Goal: Task Accomplishment & Management: Manage account settings

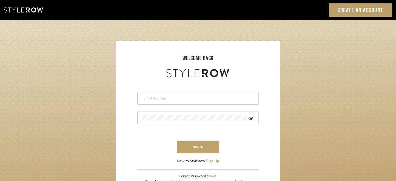
click at [173, 97] on input "email" at bounding box center [197, 98] width 109 height 5
type input "melissa@melissaberryinteriors.com"
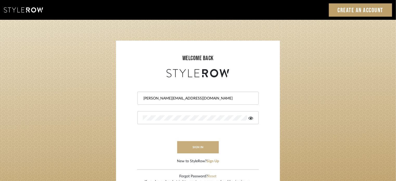
click at [186, 141] on button "sign in" at bounding box center [198, 147] width 42 height 12
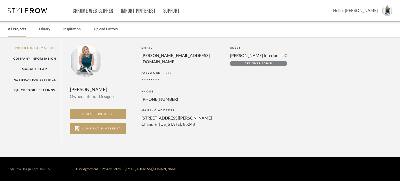
click at [18, 30] on link "All Projects" at bounding box center [17, 29] width 18 height 7
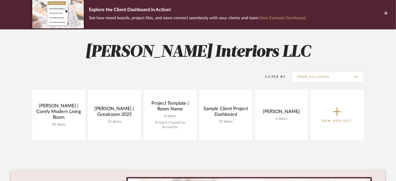
scroll to position [40, 0]
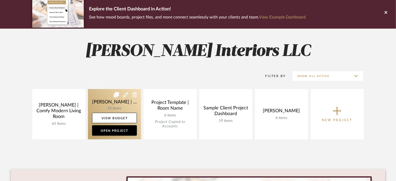
click at [126, 99] on link at bounding box center [114, 114] width 53 height 50
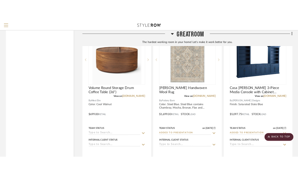
scroll to position [805, 0]
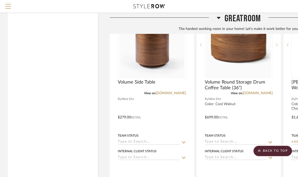
scroll to position [820, 0]
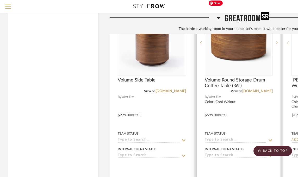
click at [233, 42] on img "0" at bounding box center [238, 42] width 65 height 65
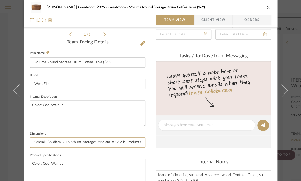
scroll to position [0, 21]
drag, startPoint x: 32, startPoint y: 139, endPoint x: 149, endPoint y: 144, distance: 117.2
click at [149, 144] on div "Nuckolls | Greatroom 2025 Greatroom Volume Round Storage Drum Coffee Table (36"…" at bounding box center [151, 121] width 254 height 481
click at [59, 111] on textarea "Color: Cool Walnut" at bounding box center [88, 113] width 116 height 26
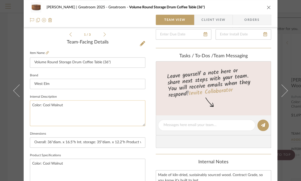
click at [65, 103] on textarea "Color: Cool Walnut" at bounding box center [88, 113] width 116 height 26
paste textarea "Overall: 36"diam. x 16.5"h Int. storage: 35"diam. x 12.2"h Product weight: 80 l…"
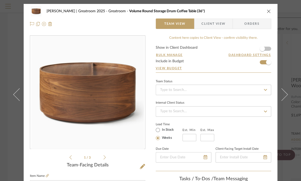
type textarea "Color: Cool Walnut Overall: 36"diam. x 16.5"h Int. storage: 35"diam. x 12.2"h P…"
click at [268, 11] on icon "close" at bounding box center [269, 11] width 4 height 4
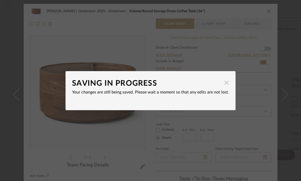
click at [224, 80] on span "button" at bounding box center [226, 83] width 10 height 10
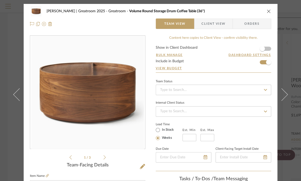
click at [267, 11] on icon "close" at bounding box center [269, 11] width 4 height 4
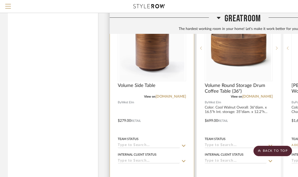
scroll to position [809, 0]
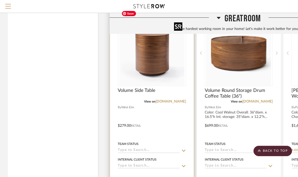
click at [170, 56] on img "0" at bounding box center [151, 53] width 65 height 65
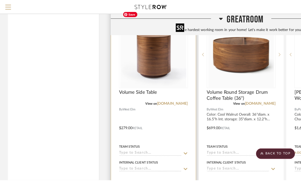
scroll to position [0, 0]
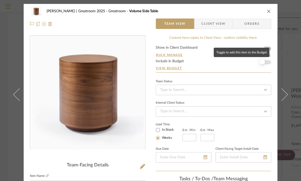
click at [265, 62] on span "button" at bounding box center [262, 61] width 11 height 11
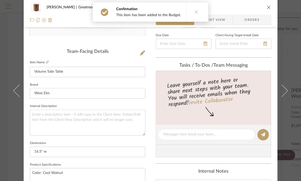
scroll to position [117, 0]
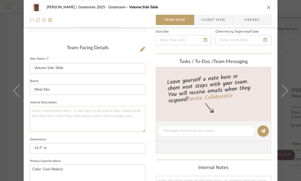
click at [75, 107] on textarea at bounding box center [88, 119] width 116 height 26
paste textarea "Overall: 16.5"diam. x 19"h Base: 13.5"diam. x 1.5"h Product weight: 26 lbs. Wei…"
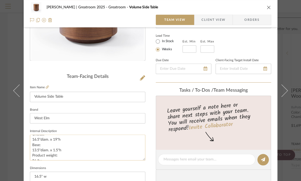
scroll to position [1, 0]
drag, startPoint x: 50, startPoint y: 153, endPoint x: 44, endPoint y: 139, distance: 14.9
click at [44, 139] on textarea "Overall: 16.5"diam. x 19"h Base: 13.5"diam. x 1.5"h Product weight: 26 lbs. Wei…" at bounding box center [88, 148] width 116 height 26
drag, startPoint x: 65, startPoint y: 143, endPoint x: 28, endPoint y: 143, distance: 36.7
click at [28, 143] on div "Nuckolls | Greatroom 2025 Greatroom Volume Side Table Team View Client View Ord…" at bounding box center [151, 155] width 254 height 481
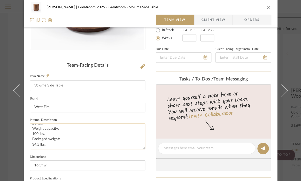
scroll to position [108, 0]
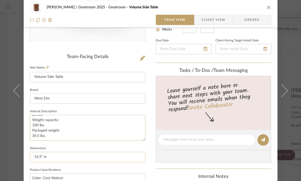
type textarea "Overall: 16.5"diam. x 19"h Base: 13.5"diam. x 1.5"h Product weight: 26 lbs. Wei…"
click at [49, 156] on input "16.5" w" at bounding box center [88, 157] width 116 height 10
drag, startPoint x: 49, startPoint y: 156, endPoint x: 22, endPoint y: 154, distance: 26.3
drag, startPoint x: 22, startPoint y: 154, endPoint x: 52, endPoint y: 158, distance: 29.9
click at [52, 158] on input "16.5" w" at bounding box center [88, 157] width 116 height 10
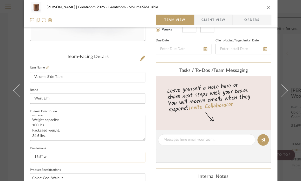
drag, startPoint x: 52, startPoint y: 158, endPoint x: 31, endPoint y: 154, distance: 21.0
drag, startPoint x: 31, startPoint y: 154, endPoint x: 46, endPoint y: 157, distance: 15.0
click at [46, 157] on input "16.5" w" at bounding box center [88, 157] width 116 height 10
type input "1"
paste input "16.5"diam. x 19"h"
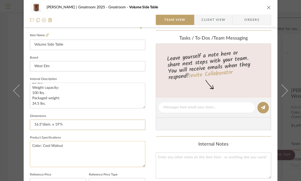
type input "16.5"diam. x 19"h"
click at [64, 153] on textarea "Color: Cool Walnut" at bounding box center [88, 154] width 116 height 26
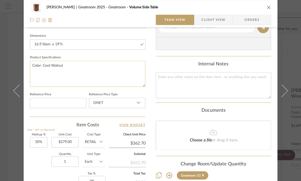
scroll to position [222, 0]
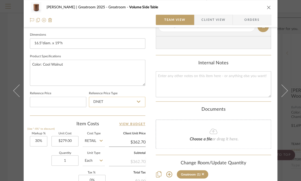
click at [113, 106] on input "DNET" at bounding box center [117, 102] width 56 height 10
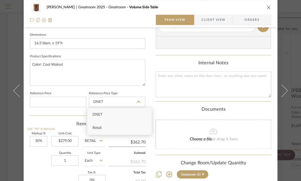
click at [103, 130] on div "Retail" at bounding box center [119, 127] width 64 height 13
type input "Retail"
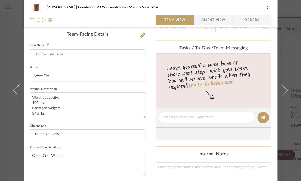
scroll to position [129, 0]
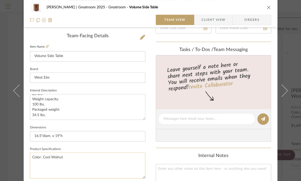
click at [63, 156] on textarea "Color: Cool Walnut" at bounding box center [88, 165] width 116 height 26
paste textarea "Winter Wood: Ash veneer over engineered wood. Cool Walnut: Walnut veneer over e…"
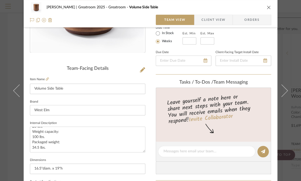
scroll to position [23, 0]
type textarea "Color: Cool Walnut Winter Wood: Ash veneer over engineered wood. Cool Walnut: W…"
click at [77, 85] on input "Volume Side Table" at bounding box center [88, 89] width 116 height 10
click at [70, 88] on input "Volume Side Table (16.5)" at bounding box center [88, 89] width 116 height 10
type input "Volume Side Table (16.5")"
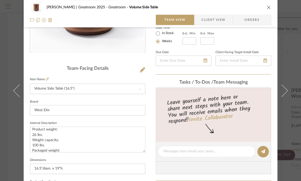
click at [235, 41] on div "Lead Time In Stock Weeks Est. Min Est. Max" at bounding box center [214, 34] width 116 height 20
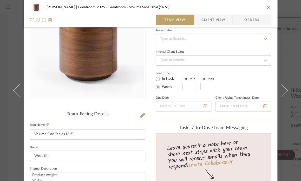
scroll to position [0, 0]
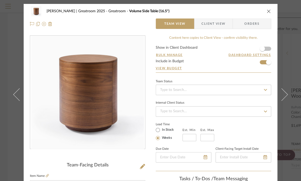
click at [268, 11] on icon "close" at bounding box center [269, 11] width 4 height 4
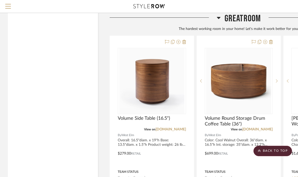
scroll to position [783, 0]
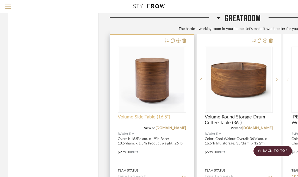
click at [164, 114] on span "Volume Side Table (16.5")" at bounding box center [144, 117] width 52 height 6
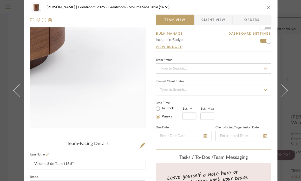
scroll to position [0, 0]
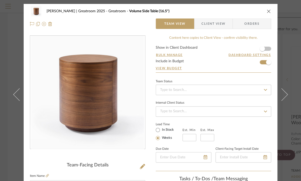
click at [267, 11] on icon "close" at bounding box center [269, 11] width 4 height 4
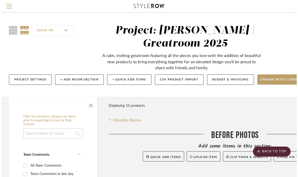
scroll to position [783, 0]
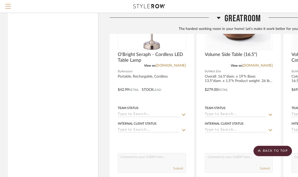
scroll to position [846, 0]
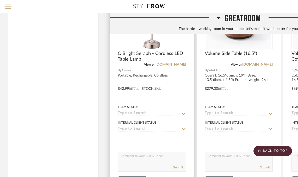
click at [178, 67] on div at bounding box center [152, 85] width 84 height 228
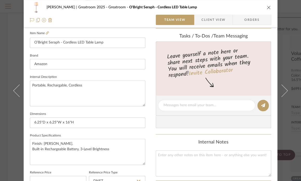
scroll to position [143, 0]
drag, startPoint x: 115, startPoint y: 148, endPoint x: 25, endPoint y: 142, distance: 89.7
click at [25, 142] on div "Nuckolls | Greatroom 2025 Greatroom O’Bright Seraph - Cordless LED Table Lamp T…" at bounding box center [151, 101] width 254 height 481
click at [30, 84] on textarea "Portable, Rechargable, Cordless" at bounding box center [88, 93] width 116 height 26
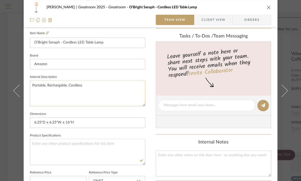
click at [30, 84] on textarea "Portable, Rechargable, Cordless" at bounding box center [88, 93] width 116 height 26
paste textarea "Finish: Brushed NIckel. Built-in Rechargeable Battery, 3-Level Brightness"
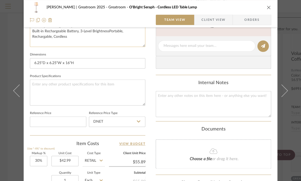
scroll to position [220, 0]
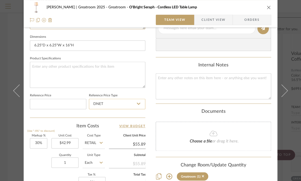
type textarea "Finish: [PERSON_NAME]. Built-in Rechargeable Battery, 3-Level BrightnessPortabl…"
click at [106, 103] on input "DNET" at bounding box center [117, 104] width 56 height 10
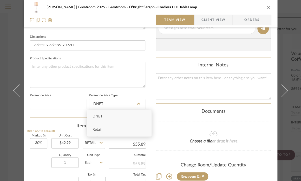
click at [102, 131] on div "Retail" at bounding box center [119, 129] width 64 height 13
type input "Retail"
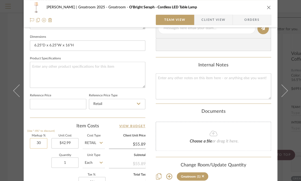
click at [33, 140] on input "30" at bounding box center [38, 143] width 17 height 10
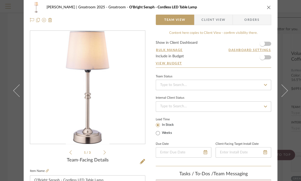
scroll to position [0, 0]
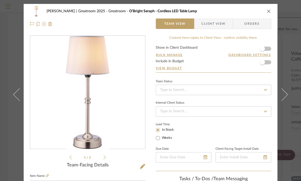
type input "0%"
type input "$42.99"
click at [266, 61] on form "Show in Client Dashboard Bulk Manage Dashboard Settings Include in Budget View …" at bounding box center [214, 59] width 116 height 27
drag, startPoint x: 266, startPoint y: 61, endPoint x: 262, endPoint y: 61, distance: 4.7
click at [262, 61] on span "button" at bounding box center [262, 62] width 5 height 5
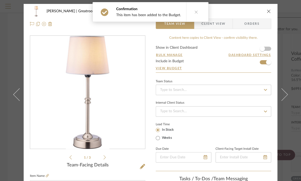
click at [195, 11] on icon at bounding box center [197, 12] width 4 height 4
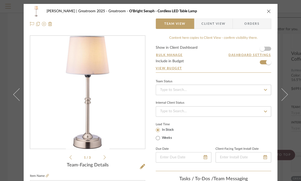
click at [267, 10] on icon "close" at bounding box center [269, 11] width 4 height 4
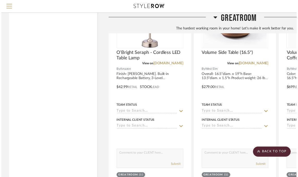
scroll to position [846, 0]
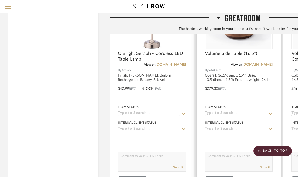
click at [252, 79] on div at bounding box center [239, 85] width 84 height 228
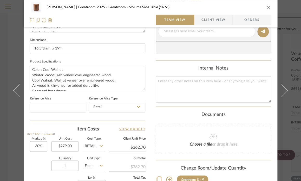
scroll to position [229, 0]
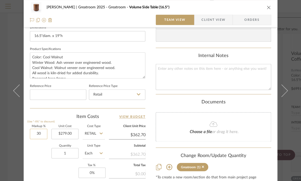
click at [38, 133] on input "30" at bounding box center [38, 134] width 17 height 10
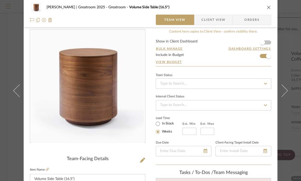
scroll to position [0, 0]
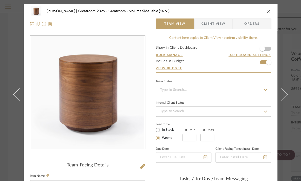
type input "0%"
click at [267, 11] on icon "close" at bounding box center [269, 11] width 4 height 4
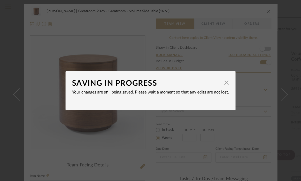
type input "$279.00"
click at [224, 80] on span "button" at bounding box center [226, 83] width 10 height 10
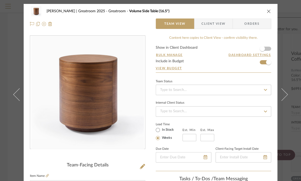
click at [267, 11] on icon "close" at bounding box center [269, 11] width 4 height 4
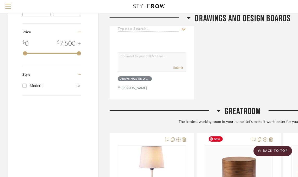
scroll to position [660, 0]
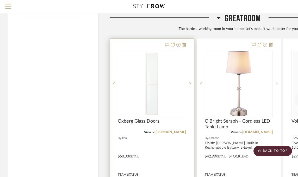
scroll to position [778, 0]
click at [170, 93] on img "0" at bounding box center [151, 84] width 65 height 65
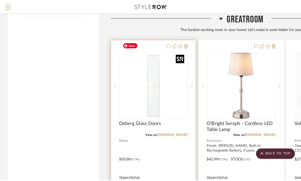
scroll to position [0, 0]
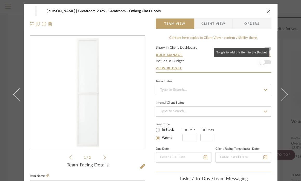
click at [266, 63] on span "button" at bounding box center [262, 61] width 11 height 11
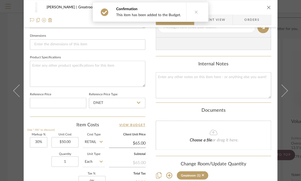
scroll to position [222, 0]
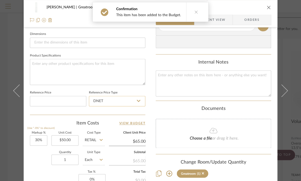
click at [106, 101] on input "DNET" at bounding box center [117, 101] width 56 height 10
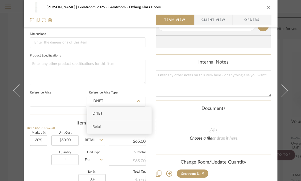
click at [99, 126] on span "Retail" at bounding box center [97, 127] width 9 height 4
type input "Retail"
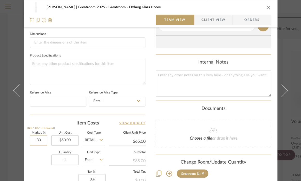
click at [39, 138] on input "30" at bounding box center [38, 140] width 17 height 10
type input "0%"
type input "50.00"
click at [62, 139] on input "50.00" at bounding box center [65, 140] width 27 height 10
type input "$50.00"
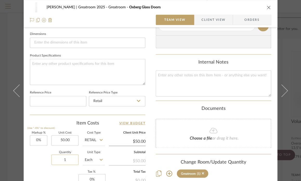
type input "$50.00"
click at [66, 158] on input "1" at bounding box center [65, 159] width 27 height 10
type input "4"
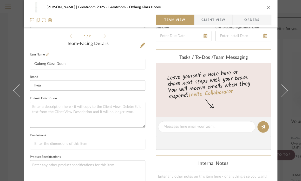
scroll to position [118, 0]
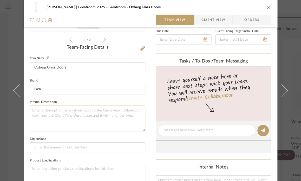
click at [74, 112] on textarea at bounding box center [88, 118] width 116 height 26
type textarea "Color: White Glass Door"
type textarea "Color: White Glass Door, White"
paste textarea "15 1/2x75 3/4 ""
click at [60, 114] on textarea "Color: White Glass Door, White 15 1/2x75 3/4 "" at bounding box center [88, 118] width 116 height 26
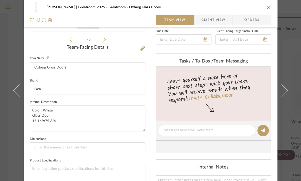
click at [31, 120] on textarea "Color: White Glass Door, 15 1/2x75 3/4 "" at bounding box center [88, 118] width 116 height 26
click at [31, 115] on textarea "Color: White Glass Door, 15 1/2x75 3/4 "" at bounding box center [88, 118] width 116 height 26
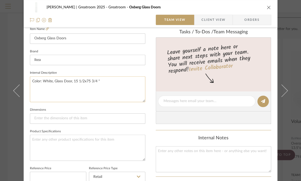
scroll to position [149, 0]
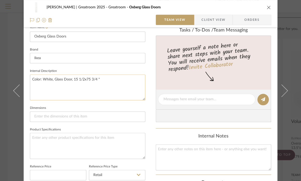
drag, startPoint x: 105, startPoint y: 77, endPoint x: 72, endPoint y: 76, distance: 33.3
click at [72, 76] on textarea "Color: White, Glass Door, 15 1/2x75 3/4 "" at bounding box center [88, 87] width 116 height 26
type textarea "Color: White, Glass Door, 15 1/2x75 3/4 ""
click at [48, 115] on input at bounding box center [88, 116] width 116 height 10
paste input "15 1/2x75 3/4 ""
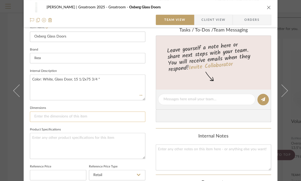
type input "15 1/2x75 3/4 ""
click at [68, 115] on input at bounding box center [88, 116] width 116 height 10
paste input "15 1/2x75 3/4 ""
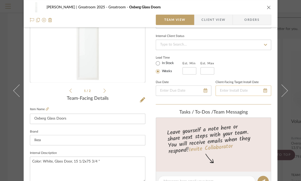
scroll to position [0, 0]
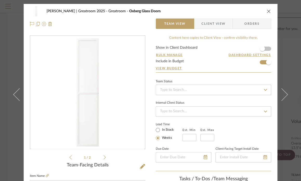
type input "15 1/2x75 3/4 ""
click at [267, 10] on icon "close" at bounding box center [269, 11] width 4 height 4
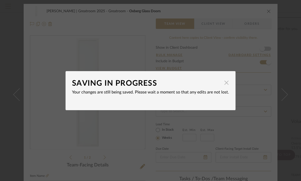
click at [223, 81] on span "button" at bounding box center [226, 83] width 10 height 10
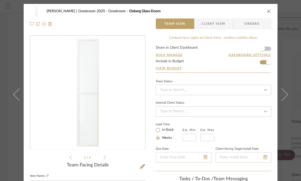
click at [267, 10] on icon "close" at bounding box center [269, 11] width 4 height 4
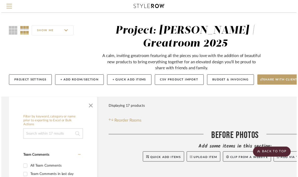
scroll to position [778, 0]
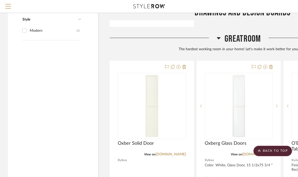
scroll to position [757, 0]
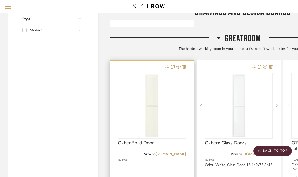
click at [189, 105] on div at bounding box center [152, 175] width 84 height 228
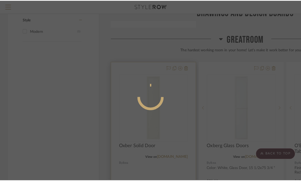
scroll to position [0, 0]
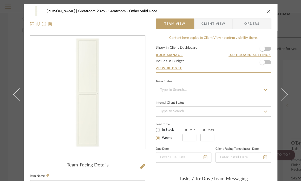
click at [266, 62] on form "Show in Client Dashboard Bulk Manage Dashboard Settings Include in Budget View …" at bounding box center [214, 59] width 116 height 27
click at [262, 62] on span "button" at bounding box center [262, 62] width 5 height 5
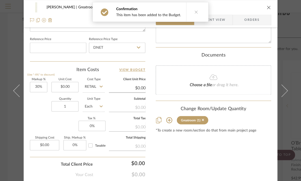
scroll to position [277, 0]
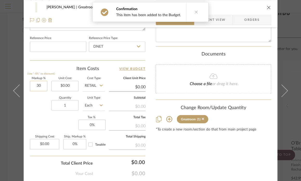
click at [35, 85] on input "30" at bounding box center [38, 86] width 17 height 10
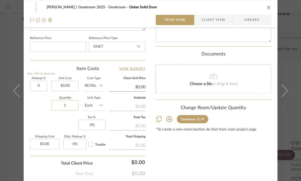
type input "0%"
click at [62, 105] on input "1" at bounding box center [65, 105] width 27 height 10
type input "4"
type input "0.00"
click at [60, 85] on input "0.00" at bounding box center [65, 86] width 27 height 10
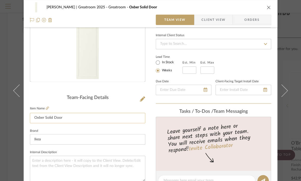
scroll to position [68, 0]
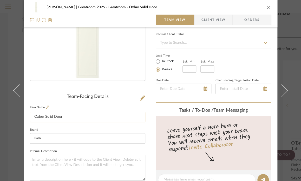
type input "$40.00"
drag, startPoint x: 41, startPoint y: 117, endPoint x: 66, endPoint y: 138, distance: 32.5
click at [66, 138] on div "Team-Facing Details Item Name Oxber Solid Door Brand Ikea Internal Description …" at bounding box center [88, 181] width 116 height 175
type input "$40.00"
click at [42, 115] on input "Oxber Solid Door" at bounding box center [88, 117] width 116 height 10
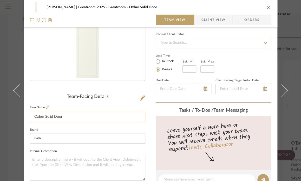
click at [42, 116] on input "Oxber Solid Door" at bounding box center [88, 117] width 116 height 10
type input "Oxberg Solid Door"
click at [88, 158] on textarea at bounding box center [88, 168] width 116 height 26
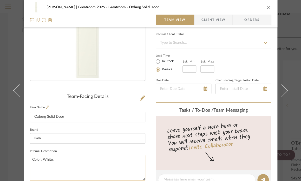
paste textarea "Door, white, 15 1/2x75 3/4 ""
drag, startPoint x: 59, startPoint y: 158, endPoint x: 52, endPoint y: 157, distance: 6.3
click at [52, 157] on textarea "Color: White,Door, white, 15 1/2x75 3/4 "" at bounding box center [88, 168] width 116 height 26
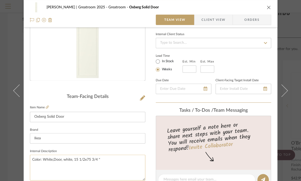
click at [52, 157] on textarea "Color: White,Door, white, 15 1/2x75 3/4 "" at bounding box center [88, 168] width 116 height 26
click at [78, 158] on textarea "Color: White,Solid Door, white, 15 1/2x75 3/4 "" at bounding box center [88, 168] width 116 height 26
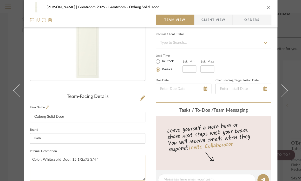
drag, startPoint x: 102, startPoint y: 155, endPoint x: 99, endPoint y: 167, distance: 12.4
click at [99, 167] on textarea "Color: White,Solid Door, 15 1/2x75 3/4 "" at bounding box center [88, 168] width 116 height 26
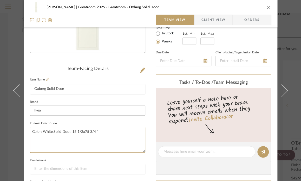
scroll to position [101, 0]
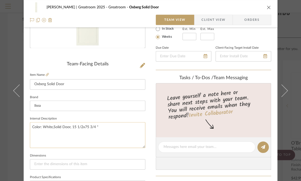
drag, startPoint x: 100, startPoint y: 124, endPoint x: 70, endPoint y: 122, distance: 30.5
click at [70, 122] on textarea "Color: White,Solid Door, 15 1/2x75 3/4 "" at bounding box center [88, 135] width 116 height 26
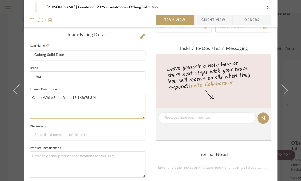
scroll to position [136, 0]
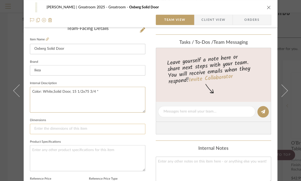
type textarea "Color: White,Solid Door, 15 1/2x75 3/4 ""
click at [84, 126] on input at bounding box center [88, 129] width 116 height 10
paste input "15 1/2x75 3/4 ""
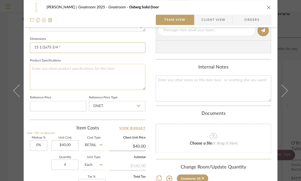
scroll to position [222, 0]
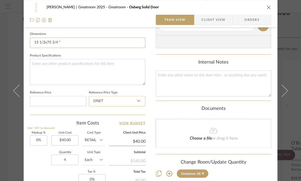
type input "15 1/2x75 3/4 ""
click at [122, 100] on input "DNET" at bounding box center [117, 101] width 56 height 10
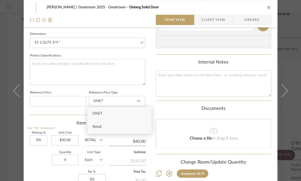
click at [108, 126] on div "Retail" at bounding box center [119, 126] width 64 height 13
type input "Retail"
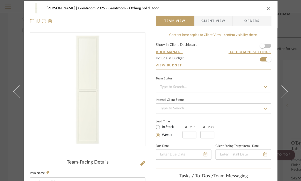
scroll to position [0, 0]
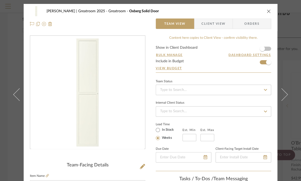
click at [268, 10] on icon "close" at bounding box center [269, 11] width 4 height 4
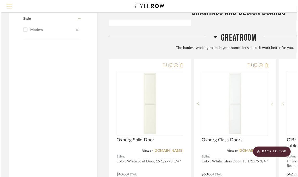
scroll to position [757, 0]
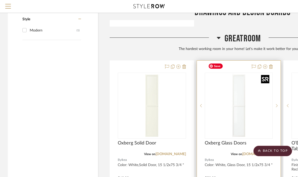
click at [261, 97] on img "0" at bounding box center [238, 105] width 65 height 65
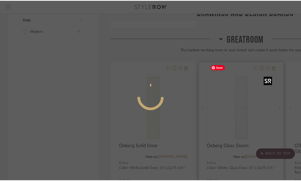
scroll to position [0, 0]
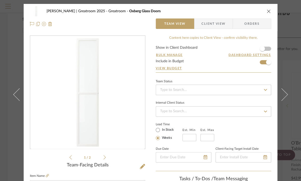
click at [267, 10] on icon "close" at bounding box center [269, 11] width 4 height 4
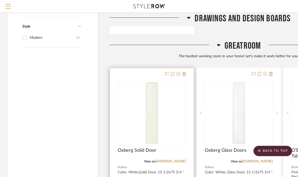
scroll to position [749, 0]
click at [148, 148] on span "Oxberg Solid Door" at bounding box center [137, 151] width 39 height 6
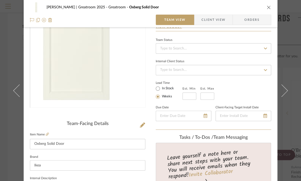
scroll to position [42, 0]
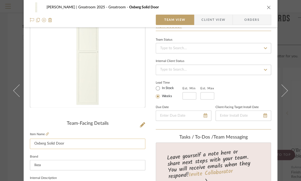
click at [67, 143] on input "Oxberg Solid Door" at bounding box center [88, 143] width 116 height 10
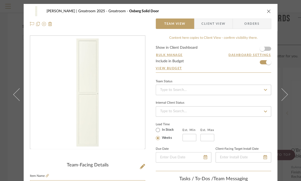
type input "Oxberg Solid Doors"
click at [268, 12] on icon "close" at bounding box center [269, 11] width 4 height 4
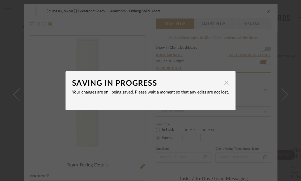
click at [224, 83] on span "button" at bounding box center [226, 83] width 10 height 10
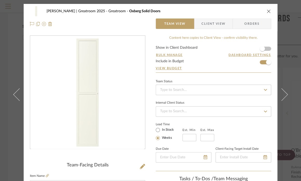
click at [268, 10] on icon "close" at bounding box center [269, 11] width 4 height 4
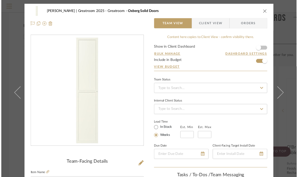
scroll to position [749, 0]
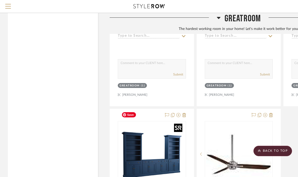
scroll to position [1158, 0]
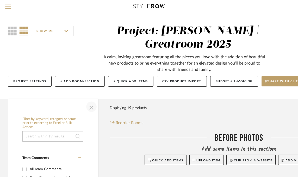
click at [91, 107] on span "button" at bounding box center [91, 106] width 12 height 12
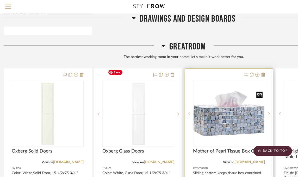
scroll to position [743, 0]
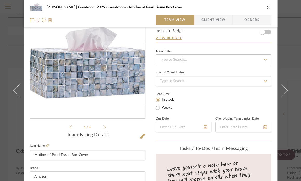
scroll to position [0, 0]
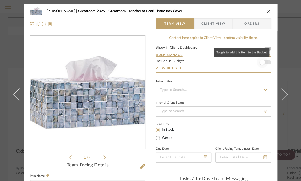
click at [265, 62] on span "button" at bounding box center [262, 61] width 11 height 11
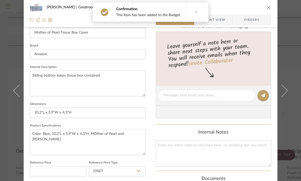
scroll to position [153, 0]
click at [197, 12] on button at bounding box center [196, 11] width 20 height 19
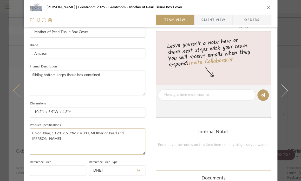
drag, startPoint x: 138, startPoint y: 131, endPoint x: 17, endPoint y: 128, distance: 120.5
click at [17, 128] on mat-dialog-content "Nuckolls | Greatroom 2025 Greatroom Mother of Pearl Tissue Box Cover Team View …" at bounding box center [150, 91] width 283 height 481
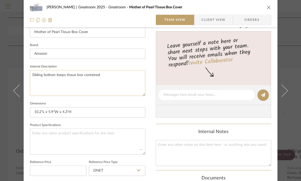
click at [31, 73] on textarea "Sliding bottom keeps tissue box contained" at bounding box center [88, 83] width 116 height 26
paste textarea "Color: Blue, 10.2"L x 5.9"W x 4.3"H, MOther of Pearl and Wood"
click at [94, 75] on textarea "Color: Blue, 10.2"L x 5.9"W x 4.3"H, MOther of Pearl and Wood Sliding bottom ke…" at bounding box center [88, 83] width 116 height 26
drag, startPoint x: 101, startPoint y: 80, endPoint x: 27, endPoint y: 80, distance: 73.6
click at [27, 80] on div "Nuckolls | Greatroom 2025 Greatroom Mother of Pearl Tissue Box Cover Team View …" at bounding box center [151, 91] width 254 height 481
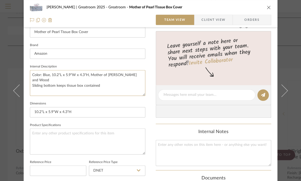
type textarea "Color: Blue, 10.2"L x 5.9"W x 4.3"H, Mother of Pearl and Wood Sliding bottom ke…"
click at [27, 80] on div "Nuckolls | Greatroom 2025 Greatroom Mother of Pearl Tissue Box Cover Team View …" at bounding box center [151, 91] width 254 height 481
click at [42, 137] on textarea at bounding box center [88, 141] width 116 height 26
paste textarea "Sliding bottom keeps tissue box contained"
type textarea "Sliding bottom keeps tissue box contained"
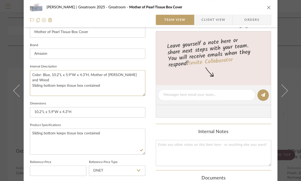
drag, startPoint x: 100, startPoint y: 79, endPoint x: 26, endPoint y: 80, distance: 74.4
click at [26, 80] on div "Nuckolls | Greatroom 2025 Greatroom Mother of Pearl Tissue Box Cover Team View …" at bounding box center [151, 91] width 254 height 481
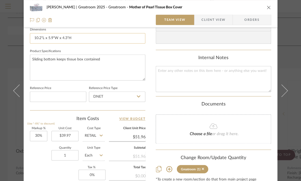
scroll to position [234, 0]
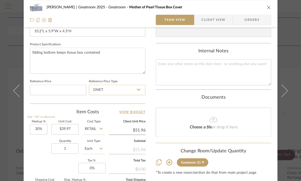
type textarea "Color: Blue, 10.2"L x 5.9"W x 4.3"H, Mother of [PERSON_NAME] and [PERSON_NAME]"
click at [125, 89] on input "DNET" at bounding box center [117, 90] width 56 height 10
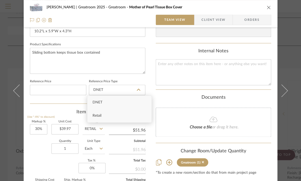
click at [109, 116] on div "Retail" at bounding box center [119, 115] width 64 height 13
type input "Retail"
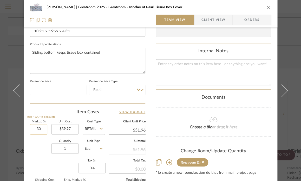
click at [37, 130] on input "30" at bounding box center [38, 129] width 17 height 10
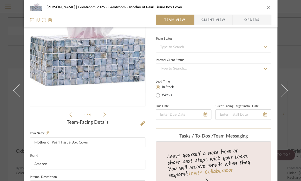
scroll to position [0, 0]
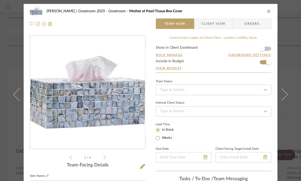
type input "0%"
click at [267, 11] on icon "close" at bounding box center [269, 11] width 4 height 4
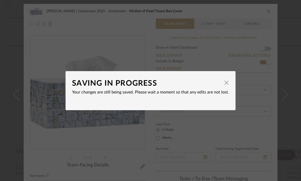
type input "$39.97"
click at [224, 83] on span "button" at bounding box center [226, 83] width 10 height 10
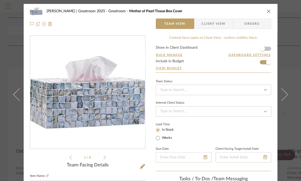
click at [269, 7] on div "Nuckolls | Greatroom 2025 Greatroom Mother of Pearl Tissue Box Cover" at bounding box center [150, 11] width 241 height 10
click at [267, 12] on icon "close" at bounding box center [269, 11] width 4 height 4
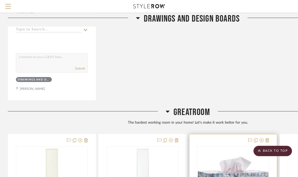
scroll to position [663, 0]
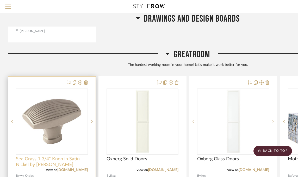
scroll to position [736, 0]
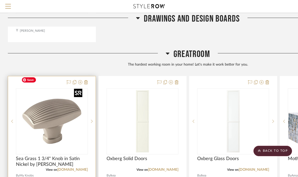
click at [69, 115] on img "0" at bounding box center [51, 121] width 65 height 65
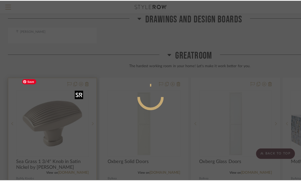
scroll to position [0, 0]
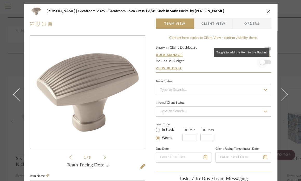
click at [262, 63] on span "button" at bounding box center [262, 62] width 5 height 5
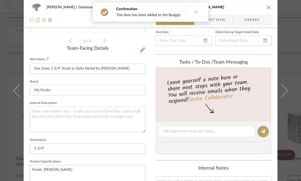
scroll to position [140, 0]
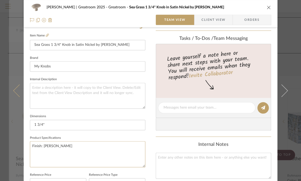
drag, startPoint x: 63, startPoint y: 143, endPoint x: 20, endPoint y: 143, distance: 42.4
click at [20, 143] on mat-dialog-content "Nuckolls | Greatroom 2025 Greatroom Sea Grass 1 3/4" Knob in Satin Nickel by Am…" at bounding box center [150, 104] width 283 height 481
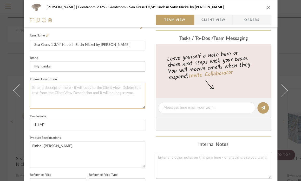
click at [44, 86] on textarea at bounding box center [88, 96] width 116 height 26
paste textarea "Finish: Satin Nickel"
type textarea "Finish: Satin Nickel"
drag, startPoint x: 65, startPoint y: 143, endPoint x: 29, endPoint y: 144, distance: 35.7
click at [30, 144] on textarea "Finish: Satin Nickel" at bounding box center [88, 154] width 116 height 26
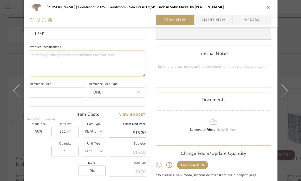
scroll to position [235, 0]
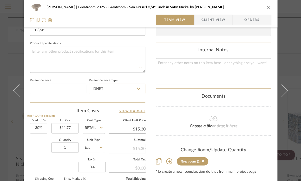
click at [125, 84] on input "DNET" at bounding box center [117, 89] width 56 height 10
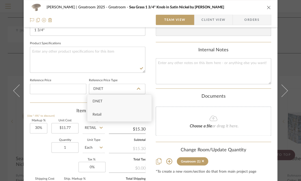
click at [100, 113] on span "Retail" at bounding box center [97, 115] width 9 height 4
type input "Retail"
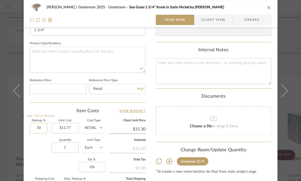
click at [40, 125] on input "30" at bounding box center [38, 128] width 17 height 10
type input "0%"
click at [63, 147] on input "1" at bounding box center [65, 147] width 27 height 10
type input "$11.77"
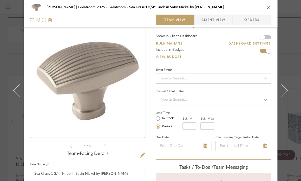
scroll to position [0, 0]
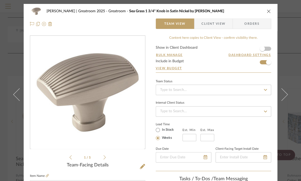
type input "8"
click at [267, 11] on icon "close" at bounding box center [269, 11] width 4 height 4
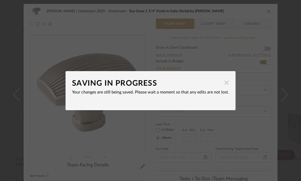
click at [224, 81] on span "button" at bounding box center [226, 83] width 10 height 10
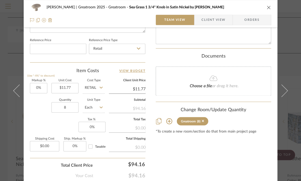
scroll to position [303, 0]
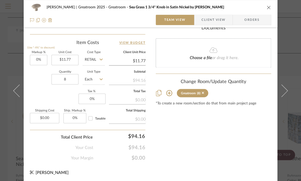
click at [268, 9] on icon "close" at bounding box center [269, 7] width 4 height 4
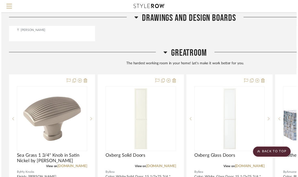
scroll to position [736, 0]
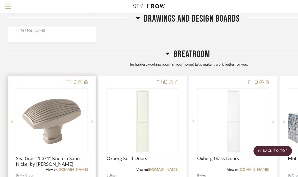
click at [93, 88] on div at bounding box center [92, 121] width 8 height 66
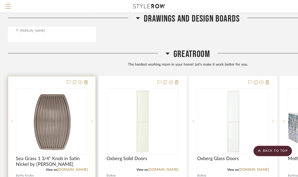
click at [10, 109] on div at bounding box center [12, 121] width 8 height 66
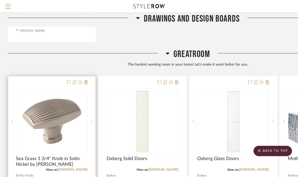
click at [93, 88] on div at bounding box center [92, 121] width 8 height 66
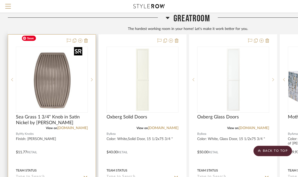
scroll to position [779, 0]
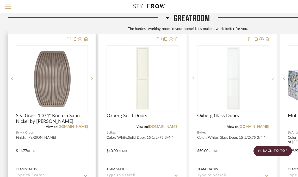
click at [56, 141] on div at bounding box center [51, 147] width 87 height 228
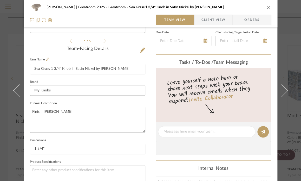
scroll to position [117, 0]
click at [70, 112] on textarea "Finish: Satin Nickel" at bounding box center [88, 119] width 116 height 26
paste textarea "Length: 1.5", Width: 1", Projection: 1.1875" Length: 1.75", Width: 1.1875", Pro…"
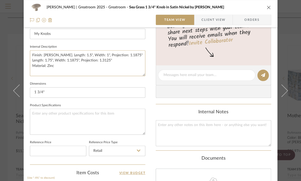
scroll to position [173, 0]
drag, startPoint x: 54, startPoint y: 63, endPoint x: 29, endPoint y: 63, distance: 24.5
drag, startPoint x: 29, startPoint y: 63, endPoint x: 99, endPoint y: 67, distance: 70.4
click at [99, 67] on textarea "Finish: [PERSON_NAME]. Length: 1.5", Width: 1", Projection: 1.1875" Length: 1.7…" at bounding box center [88, 63] width 116 height 26
drag, startPoint x: 54, startPoint y: 63, endPoint x: 32, endPoint y: 62, distance: 22.4
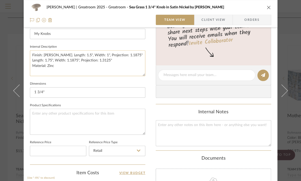
click at [32, 62] on textarea "Finish: [PERSON_NAME]. Length: 1.5", Width: 1", Projection: 1.1875" Length: 1.7…" at bounding box center [88, 63] width 116 height 26
click at [55, 66] on textarea "Finish: [PERSON_NAME]. Length: 1.5", Width: 1", Projection: 1.1875" Length: 1.7…" at bounding box center [88, 63] width 116 height 26
drag, startPoint x: 55, startPoint y: 66, endPoint x: 30, endPoint y: 65, distance: 25.0
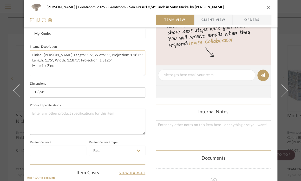
click at [30, 65] on textarea "Finish: [PERSON_NAME]. Length: 1.5", Width: 1", Projection: 1.1875" Length: 1.7…" at bounding box center [88, 63] width 116 height 26
type textarea "Finish: [PERSON_NAME]. Length: 1.5", Width: 1", Projection: 1.1875" Length: 1.7…"
click at [36, 113] on textarea at bounding box center [88, 122] width 116 height 26
paste textarea "Material: Zinc"
click at [76, 116] on textarea "Material: Zinc" at bounding box center [88, 122] width 116 height 26
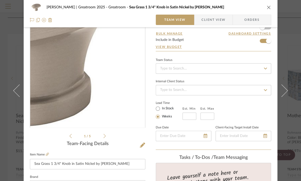
scroll to position [0, 0]
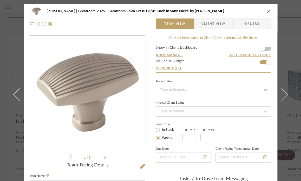
type textarea "Material: Zinc"
click at [268, 11] on icon "close" at bounding box center [269, 11] width 4 height 4
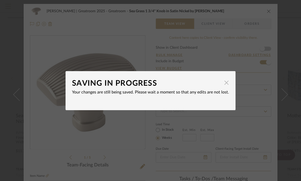
click at [223, 81] on span "button" at bounding box center [226, 83] width 10 height 10
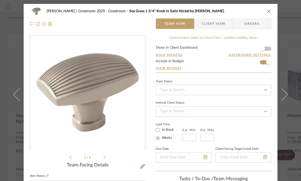
click at [269, 9] on button "close" at bounding box center [269, 11] width 5 height 5
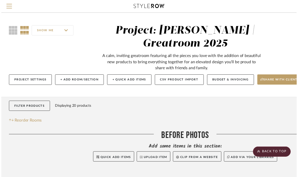
scroll to position [779, 0]
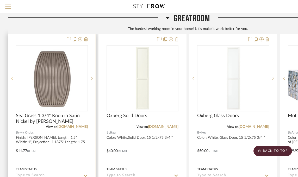
click at [12, 77] on icon at bounding box center [12, 79] width 2 height 4
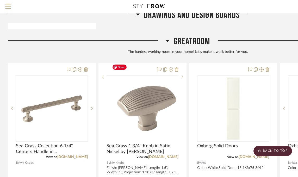
scroll to position [760, 0]
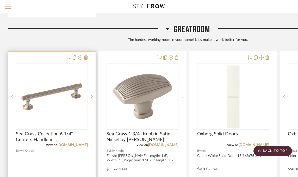
click at [46, 52] on div at bounding box center [51, 166] width 87 height 228
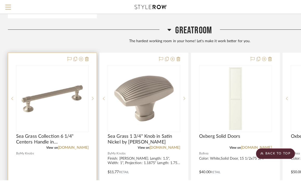
scroll to position [0, 0]
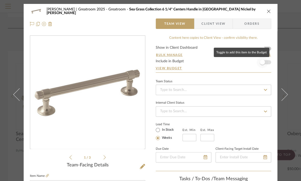
click at [262, 61] on span "button" at bounding box center [262, 62] width 5 height 5
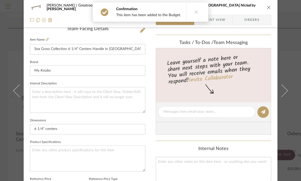
scroll to position [136, 0]
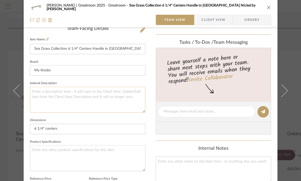
click at [69, 89] on textarea at bounding box center [88, 100] width 116 height 26
type textarea "C"
type textarea "Finish: [PERSON_NAME]."
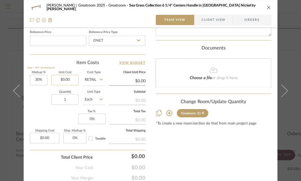
scroll to position [283, 0]
click at [34, 78] on input "30" at bounding box center [38, 80] width 17 height 10
type input "0%"
type input "0.00"
click at [61, 80] on input "0.00" at bounding box center [65, 80] width 27 height 10
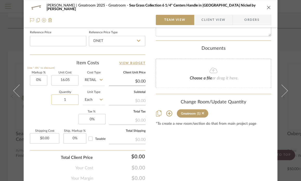
type input "$16.05"
click at [65, 99] on input "1" at bounding box center [65, 99] width 27 height 10
type input "$16.05"
type input "8"
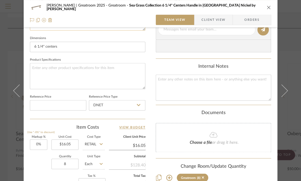
scroll to position [226, 0]
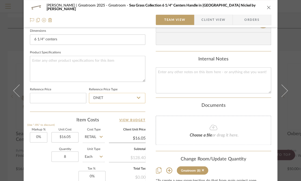
drag, startPoint x: 120, startPoint y: 99, endPoint x: 124, endPoint y: 93, distance: 6.9
click at [124, 93] on input "DNET" at bounding box center [117, 98] width 56 height 10
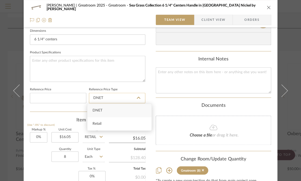
click at [124, 93] on input "DNET" at bounding box center [117, 98] width 56 height 10
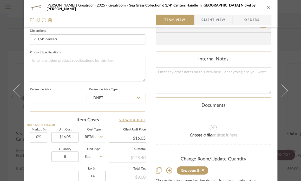
drag, startPoint x: 119, startPoint y: 99, endPoint x: 137, endPoint y: 96, distance: 18.2
click at [137, 96] on sr-typeahead "DNET" at bounding box center [117, 98] width 56 height 4
click at [137, 96] on icon at bounding box center [139, 98] width 4 height 4
click at [137, 99] on icon at bounding box center [139, 98] width 4 height 4
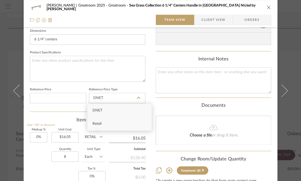
click at [117, 125] on div "Retail" at bounding box center [119, 123] width 64 height 13
type input "Retail"
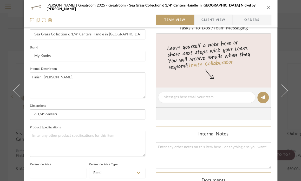
scroll to position [151, 0]
click at [71, 75] on textarea "Finish: Satin NIckel." at bounding box center [88, 85] width 116 height 26
paste textarea "Centers: 3 3/4" (96mm), Length: 5", Width: 1", Projection: 1.375 Centers: 5" (1…"
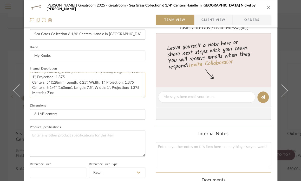
scroll to position [0, 0]
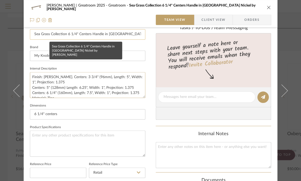
type textarea "Finish: [PERSON_NAME]. Centers: 3 3/4" (96mm), Length: 5", Width: 1", Projectio…"
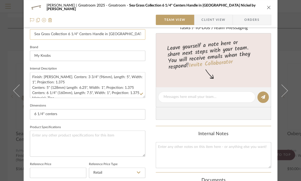
drag, startPoint x: 66, startPoint y: 34, endPoint x: 90, endPoint y: 34, distance: 23.7
click at [90, 34] on input "Sea Grass Collection 6 1/4" Centers Handle in [GEOGRAPHIC_DATA] Nickel by [PERS…" at bounding box center [88, 34] width 116 height 10
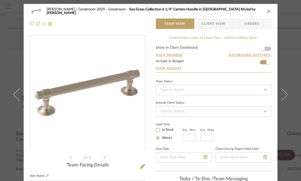
click at [244, 126] on div "Lead Time In Stock Weeks Est. Min Est. Max" at bounding box center [214, 131] width 116 height 20
click at [267, 11] on icon "close" at bounding box center [269, 11] width 4 height 4
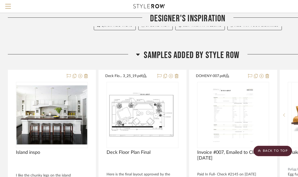
scroll to position [1403, 0]
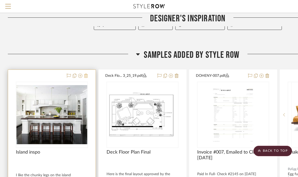
click at [86, 74] on icon at bounding box center [86, 76] width 4 height 4
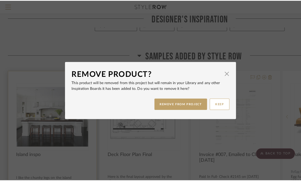
scroll to position [0, 0]
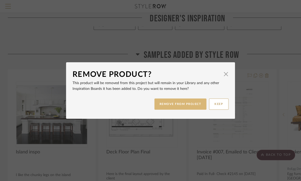
click at [178, 107] on button "REMOVE FROM PROJECT" at bounding box center [181, 103] width 52 height 11
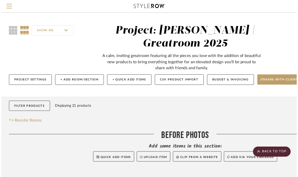
scroll to position [1403, 0]
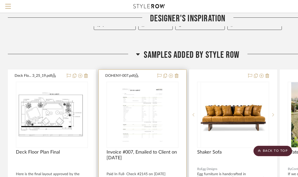
click at [174, 73] on div at bounding box center [166, 76] width 23 height 6
click at [177, 74] on icon at bounding box center [177, 76] width 4 height 4
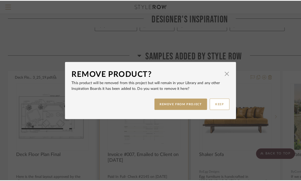
scroll to position [0, 0]
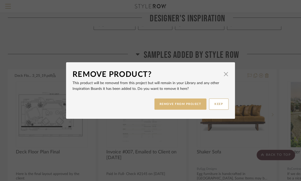
click at [184, 101] on button "REMOVE FROM PROJECT" at bounding box center [181, 103] width 52 height 11
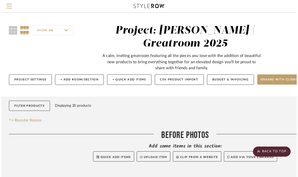
scroll to position [1403, 0]
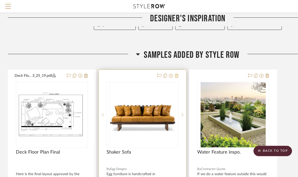
click at [177, 74] on icon at bounding box center [177, 76] width 4 height 4
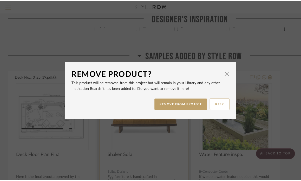
scroll to position [0, 0]
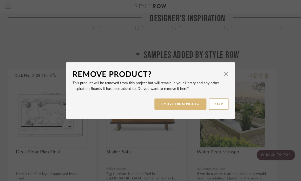
click at [174, 103] on button "REMOVE FROM PROJECT" at bounding box center [181, 103] width 52 height 11
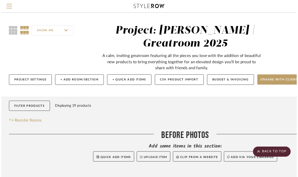
scroll to position [1403, 0]
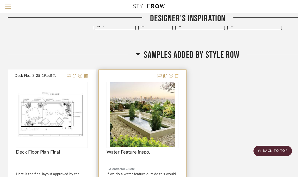
click at [177, 74] on icon at bounding box center [177, 76] width 4 height 4
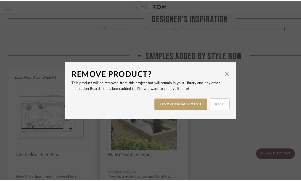
scroll to position [0, 0]
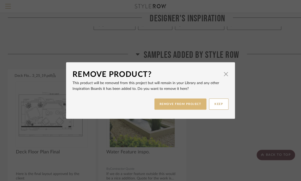
click at [171, 103] on button "REMOVE FROM PROJECT" at bounding box center [181, 103] width 52 height 11
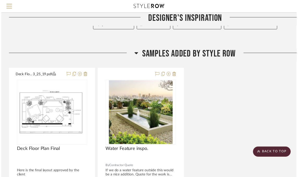
scroll to position [1403, 0]
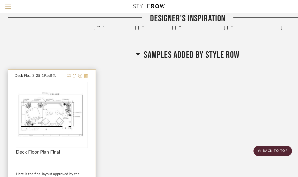
click at [87, 74] on icon at bounding box center [86, 76] width 4 height 4
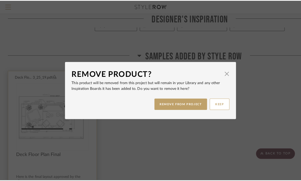
scroll to position [0, 0]
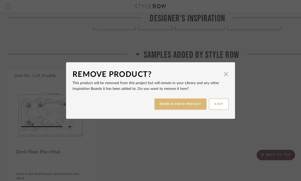
click at [176, 105] on button "REMOVE FROM PROJECT" at bounding box center [181, 103] width 52 height 11
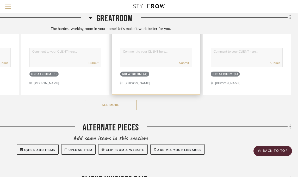
scroll to position [945, 77]
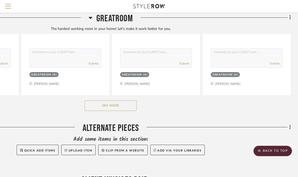
click at [125, 100] on button "See More" at bounding box center [111, 105] width 52 height 10
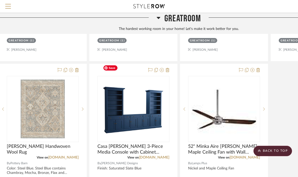
scroll to position [1210, 9]
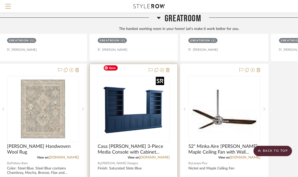
click at [113, 121] on img "0" at bounding box center [133, 109] width 65 height 65
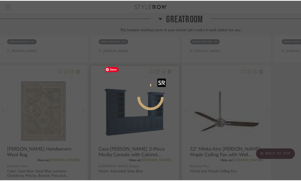
scroll to position [0, 0]
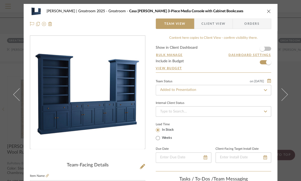
click at [269, 12] on icon "close" at bounding box center [269, 11] width 4 height 4
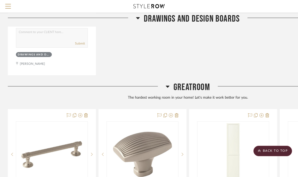
scroll to position [703, 0]
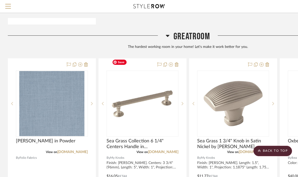
scroll to position [755, 0]
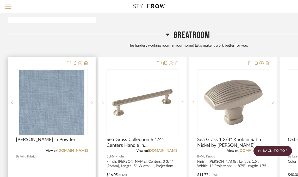
click at [91, 100] on icon at bounding box center [92, 102] width 2 height 4
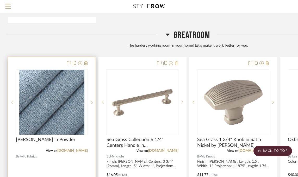
click at [12, 100] on icon at bounding box center [12, 102] width 2 height 4
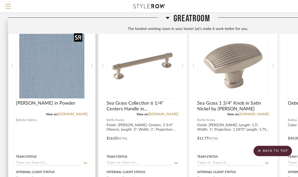
scroll to position [791, 0]
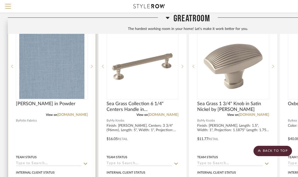
click at [79, 101] on div "[PERSON_NAME] in Powder" at bounding box center [52, 106] width 72 height 11
click at [31, 112] on div "View on [DOMAIN_NAME]" at bounding box center [52, 114] width 72 height 5
click at [70, 126] on div at bounding box center [51, 135] width 87 height 228
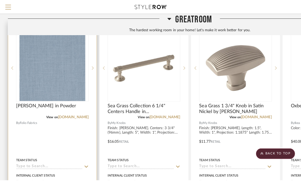
scroll to position [0, 0]
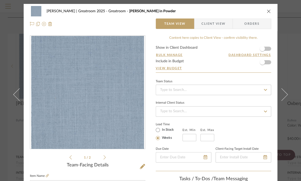
click at [268, 61] on form "Show in Client Dashboard Bulk Manage Dashboard Settings Include in Budget View …" at bounding box center [214, 59] width 116 height 27
click at [264, 62] on span "button" at bounding box center [262, 61] width 11 height 11
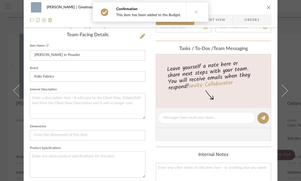
scroll to position [132, 0]
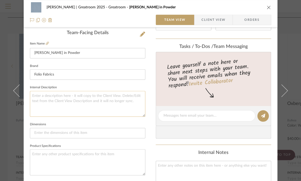
click at [65, 97] on textarea at bounding box center [88, 104] width 116 height 26
paste textarea "6 1/4" Centers"
drag, startPoint x: 77, startPoint y: 97, endPoint x: 50, endPoint y: 95, distance: 26.6
click at [50, 95] on textarea "Color: Blue. 6 1/4" Centers" at bounding box center [88, 104] width 116 height 26
type textarea "Color: Blue."
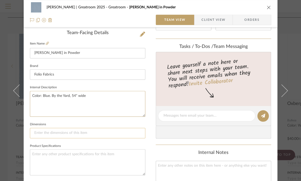
type textarea "Color: Blue. By the Yard, 54" wide"
click at [34, 134] on input at bounding box center [88, 133] width 116 height 10
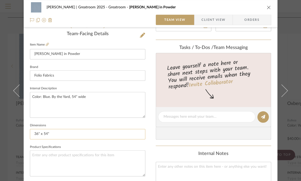
scroll to position [131, 0]
click at [31, 132] on input "36" x 54"" at bounding box center [88, 134] width 116 height 10
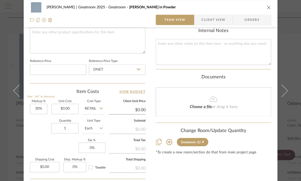
scroll to position [268, 0]
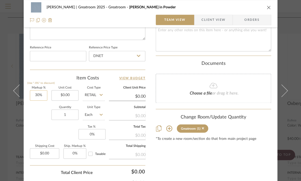
type input "1 Yard 36" x 54""
type input "30"
click at [36, 95] on input "30" at bounding box center [38, 95] width 17 height 10
type input "0%"
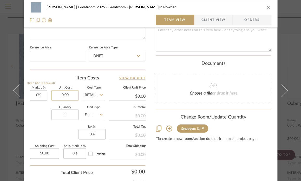
click at [64, 92] on input "0.00" at bounding box center [65, 95] width 27 height 10
type input "$64.00"
click at [69, 109] on input "1" at bounding box center [65, 114] width 27 height 10
type input "$64.00"
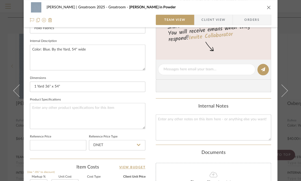
scroll to position [176, 0]
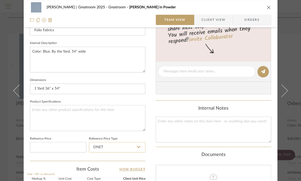
click at [123, 145] on input "DNET" at bounding box center [117, 147] width 56 height 10
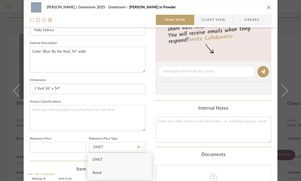
click at [101, 172] on span "Retail" at bounding box center [97, 173] width 9 height 4
type input "Retail"
click at [90, 49] on textarea "Color: Blue. By the Yard, 54" wide" at bounding box center [88, 60] width 116 height 26
type textarea "Color: Blue. By the Yard, 54" wide,"
drag, startPoint x: 62, startPoint y: 85, endPoint x: 26, endPoint y: 89, distance: 36.4
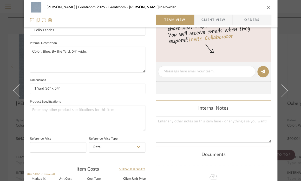
click at [26, 88] on div "Nuckolls | Greatroom 2025 Greatroom Roddy in Powder Team View Client View Order…" at bounding box center [151, 67] width 254 height 481
click at [37, 110] on textarea at bounding box center [88, 118] width 116 height 26
click at [92, 48] on textarea "Color: Blue. By the Yard, 54" wide," at bounding box center [88, 60] width 116 height 26
paste textarea "1 Yard 36" x 54""
click at [112, 51] on textarea "Color: Blue. By the Yard, 54" wide, 1 Yard 36" x 54"" at bounding box center [88, 60] width 116 height 26
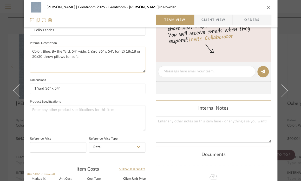
drag, startPoint x: 113, startPoint y: 49, endPoint x: 109, endPoint y: 54, distance: 6.4
click at [109, 54] on textarea "Color: Blue. By the Yard, 54" wide, 1 Yard 36" x 54", for (2) 18x18 or 20x20 th…" at bounding box center [88, 60] width 116 height 26
click at [112, 51] on textarea "Color: Blue. By the Yard, 54" wide, 1 Yard 36" x 54", for (2) 18x18 or 20x20 th…" at bounding box center [88, 60] width 116 height 26
drag, startPoint x: 113, startPoint y: 49, endPoint x: 127, endPoint y: 86, distance: 40.1
drag, startPoint x: 127, startPoint y: 86, endPoint x: 112, endPoint y: 49, distance: 39.7
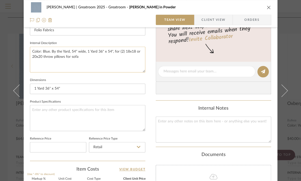
click at [112, 49] on textarea "Color: Blue. By the Yard, 54" wide, 1 Yard 36" x 54", for (2) 18x18 or 20x20 th…" at bounding box center [88, 60] width 116 height 26
type textarea "Color: Blue. By the Yard, 54" wide, 1 Yard 36" x 54", for (2) 18x18 or 20x20 th…"
click at [60, 111] on textarea at bounding box center [88, 118] width 116 height 26
paste textarea "for (2) 18x18 or 20x20 throw pillows for sofa"
click at [34, 108] on textarea "for (2) 18x18 or 20x20 throw pillows for sofa" at bounding box center [88, 118] width 116 height 26
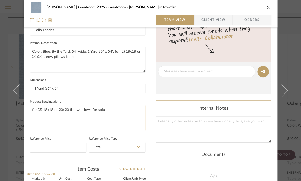
click at [34, 108] on textarea "for (2) 18x18 or 20x20 throw pillows for sofa" at bounding box center [88, 118] width 116 height 26
click at [35, 109] on textarea "foWill be sufficient for (2) 18x18 or 20x20 throw pillows for sofa" at bounding box center [88, 118] width 116 height 26
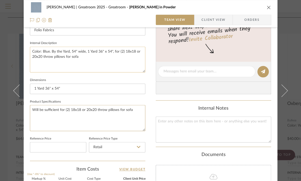
drag, startPoint x: 69, startPoint y: 111, endPoint x: 138, endPoint y: 60, distance: 85.6
click at [138, 60] on div "Team-Facing Details Item Name Roddy in Powder Brand Folio Fabrics Internal Desc…" at bounding box center [88, 73] width 116 height 175
type textarea "Will be sufficient for (2) 18x18 or 20x20 throw pillows for sofa"
click at [136, 104] on fieldset "Product Specifications Will be sufficient for (2) 18x18 or 20x20 throw pillows …" at bounding box center [88, 114] width 116 height 33
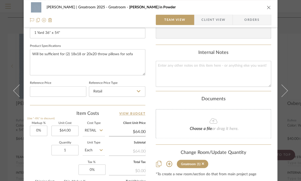
scroll to position [303, 0]
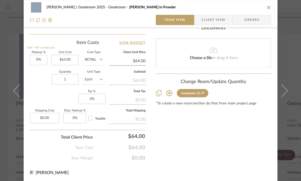
click at [271, 8] on div "Nuckolls | Greatroom 2025 Greatroom Roddy in Powder Team View Client View Orders" at bounding box center [151, 13] width 254 height 27
click at [268, 7] on icon "close" at bounding box center [269, 7] width 4 height 4
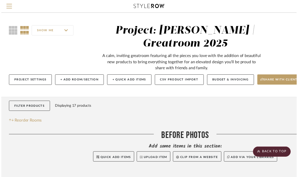
scroll to position [791, 0]
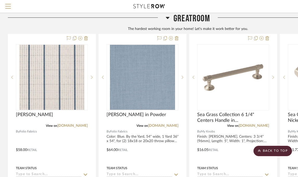
scroll to position [780, 0]
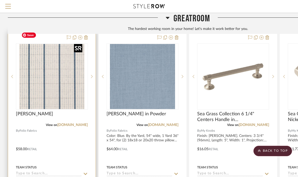
click at [56, 62] on img "0" at bounding box center [51, 76] width 65 height 65
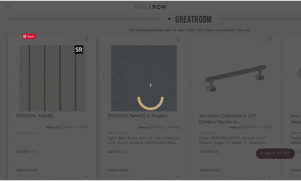
scroll to position [0, 0]
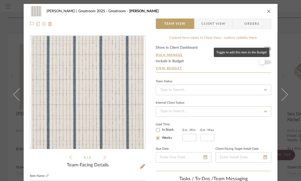
click at [265, 60] on span "button" at bounding box center [262, 61] width 11 height 11
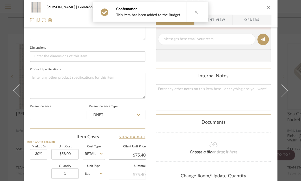
scroll to position [209, 0]
click at [109, 116] on input "DNET" at bounding box center [117, 114] width 56 height 10
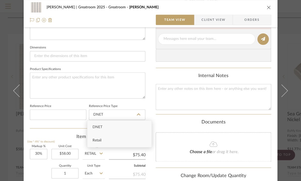
click at [103, 140] on div "Retail" at bounding box center [119, 140] width 64 height 13
type input "Retail"
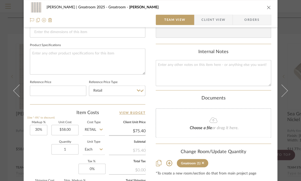
scroll to position [235, 0]
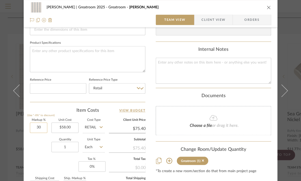
click at [39, 126] on input "30" at bounding box center [38, 127] width 17 height 10
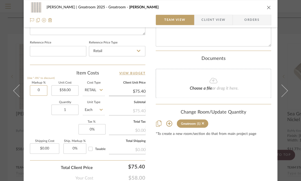
scroll to position [273, 0]
type input "0%"
type input "$58.00"
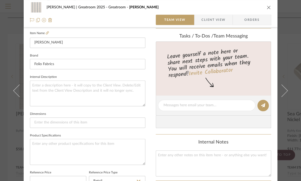
scroll to position [102, 0]
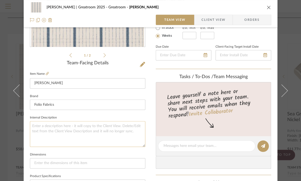
click at [55, 129] on textarea at bounding box center [88, 134] width 116 height 26
click at [56, 126] on textarea at bounding box center [88, 134] width 116 height 26
paste textarea "Color: Blue. By the Yard, 54" wide, 1 Yard 36" x 54", for (2) 18x18 or 20x20 th…"
type textarea "Color: Blue. By the Yard, 54" wide, 1 Yard 36" x 54", for (2) 18x18 or 20x20 th…"
click at [46, 126] on textarea "Color: Blue. By the Yard, 54" wide, 1 Yard 36" x 54", for (2) 18x18 or 20x20 th…" at bounding box center [88, 134] width 116 height 26
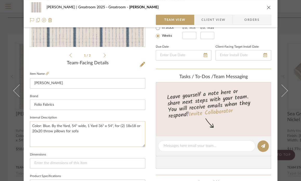
click at [46, 126] on textarea "Color: Blue. By the Yard, 54" wide, 1 Yard 36" x 54", for (2) 18x18 or 20x20 th…" at bounding box center [88, 134] width 116 height 26
type textarea "Color: Sky. By the Yard, 54" wide, 1 Yard 36" x 54", for (2) 18x18 or 20x20 thr…"
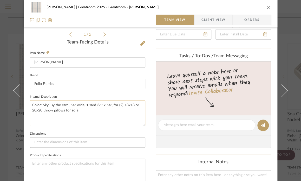
scroll to position [123, 0]
click at [70, 161] on textarea at bounding box center [88, 172] width 116 height 26
paste textarea "Direction Shown Railroaded (Across The Roll) Environment 39 Recycled Water Bott…"
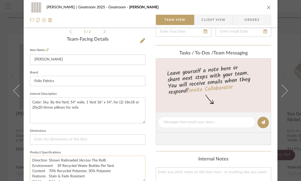
scroll to position [0, 0]
click at [30, 166] on textarea "Direction Shown Railroaded (Across The Roll) Environment 39 Recycled Water Bott…" at bounding box center [88, 169] width 116 height 26
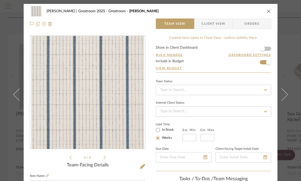
type textarea "Direction Shown Railroaded (Across The Roll) Environment 39 Recycled Water Bott…"
click at [267, 10] on icon "close" at bounding box center [269, 11] width 4 height 4
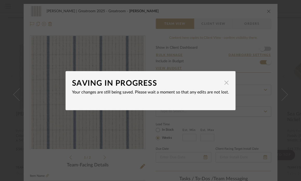
click at [223, 82] on span "button" at bounding box center [226, 83] width 10 height 10
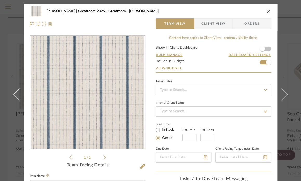
click at [268, 9] on icon "close" at bounding box center [269, 11] width 4 height 4
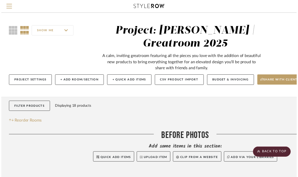
scroll to position [780, 0]
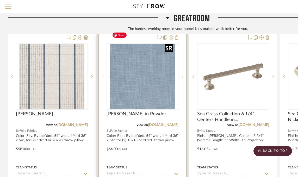
click at [144, 61] on img "0" at bounding box center [142, 76] width 65 height 65
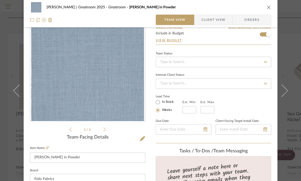
scroll to position [28, 0]
click at [46, 148] on icon at bounding box center [47, 147] width 3 height 3
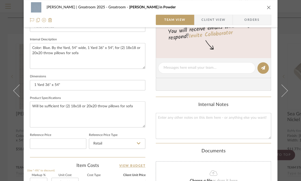
scroll to position [185, 0]
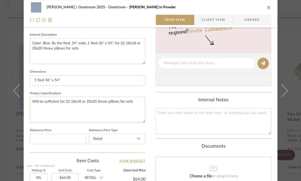
drag, startPoint x: 133, startPoint y: 101, endPoint x: 31, endPoint y: 99, distance: 102.0
drag, startPoint x: 31, startPoint y: 99, endPoint x: 134, endPoint y: 101, distance: 103.6
click at [134, 101] on textarea "Will be sufficient for (2) 18x18 or 20x20 throw pillows for sofa" at bounding box center [88, 110] width 116 height 26
type textarea "W"
paste textarea "Direction Shown Not Railroaded (Up the Roll) Environment Greenguard Gold, Non P…"
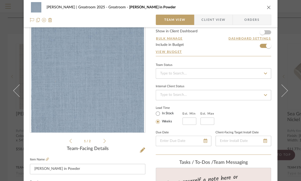
scroll to position [0, 0]
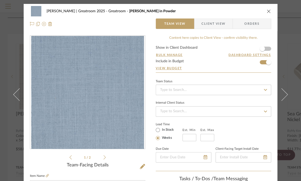
type textarea "Direction Shown Not railroaded (Up the Roll) Environment Greenguard Gold, Non P…"
click at [267, 13] on icon "close" at bounding box center [269, 11] width 4 height 4
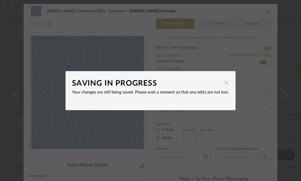
click at [224, 82] on span "button" at bounding box center [226, 83] width 10 height 10
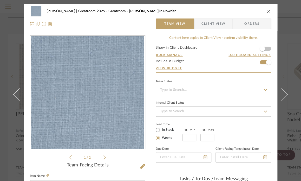
click at [268, 10] on icon "close" at bounding box center [269, 11] width 4 height 4
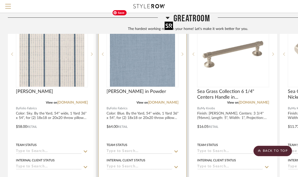
scroll to position [802, 0]
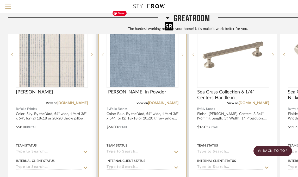
click at [136, 63] on img "0" at bounding box center [142, 54] width 65 height 65
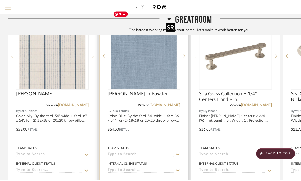
scroll to position [0, 0]
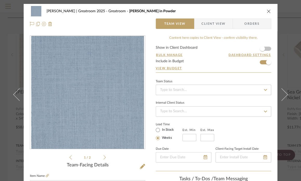
click at [265, 12] on div "Nuckolls | Greatroom 2025 Greatroom Roddy in Powder" at bounding box center [150, 11] width 241 height 10
click at [269, 12] on icon "close" at bounding box center [269, 11] width 4 height 4
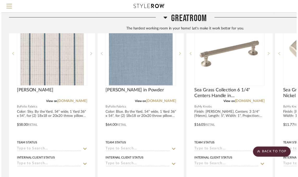
scroll to position [802, 0]
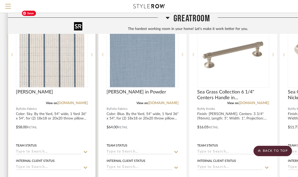
click at [58, 53] on img "0" at bounding box center [51, 54] width 65 height 65
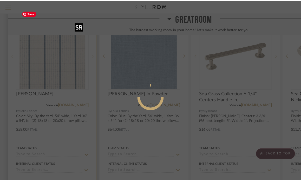
scroll to position [0, 0]
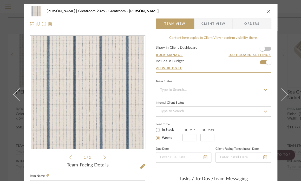
click at [267, 11] on icon "close" at bounding box center [269, 11] width 4 height 4
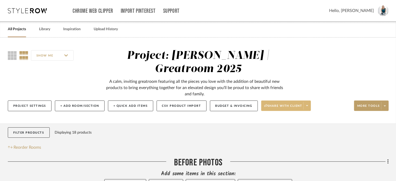
click at [301, 102] on span at bounding box center [306, 106] width 7 height 8
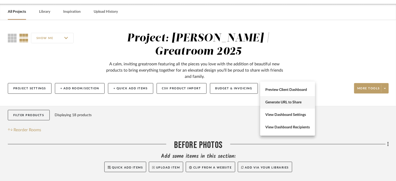
scroll to position [18, 0]
click at [301, 73] on div at bounding box center [198, 90] width 396 height 181
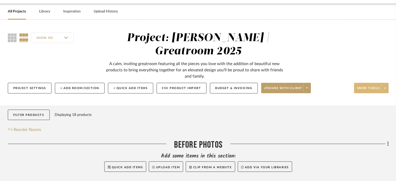
click at [301, 87] on icon at bounding box center [385, 88] width 2 height 3
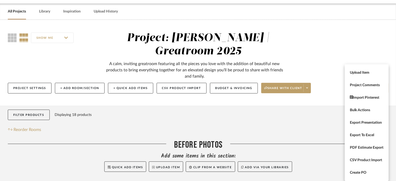
click at [220, 76] on div at bounding box center [198, 90] width 396 height 181
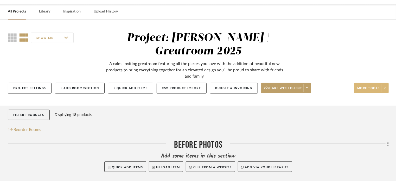
click at [220, 83] on button "Budget & Invoicing" at bounding box center [234, 88] width 48 height 11
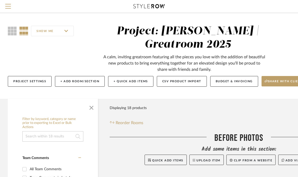
click at [89, 55] on div "SHOW ME Project: [PERSON_NAME] | Greatroom 2025 A calm, inviting greatroom feat…" at bounding box center [187, 57] width 375 height 65
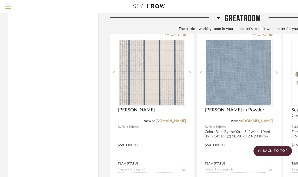
scroll to position [790, 0]
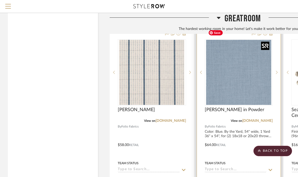
click at [228, 65] on img "0" at bounding box center [238, 72] width 65 height 65
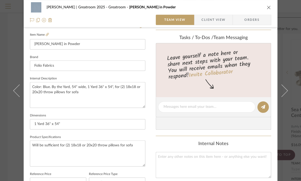
scroll to position [146, 0]
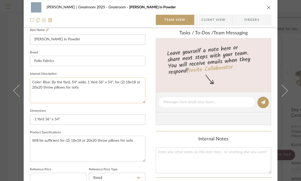
drag, startPoint x: 80, startPoint y: 86, endPoint x: 39, endPoint y: 79, distance: 42.3
drag, startPoint x: 39, startPoint y: 79, endPoint x: 111, endPoint y: 88, distance: 72.7
click at [111, 88] on textarea "Color: Blue. By the Yard, 54" wide, 1 Yard 36" x 54", for (2) 18x18 or 20x20 th…" at bounding box center [88, 90] width 116 height 26
drag, startPoint x: 78, startPoint y: 86, endPoint x: 30, endPoint y: 80, distance: 47.5
click at [30, 80] on textarea "Color: Blue. By the Yard, 54" wide, 1 Yard 36" x 54", for (2) 18x18 or 20x20 th…" at bounding box center [88, 90] width 116 height 26
